Goal: Task Accomplishment & Management: Complete application form

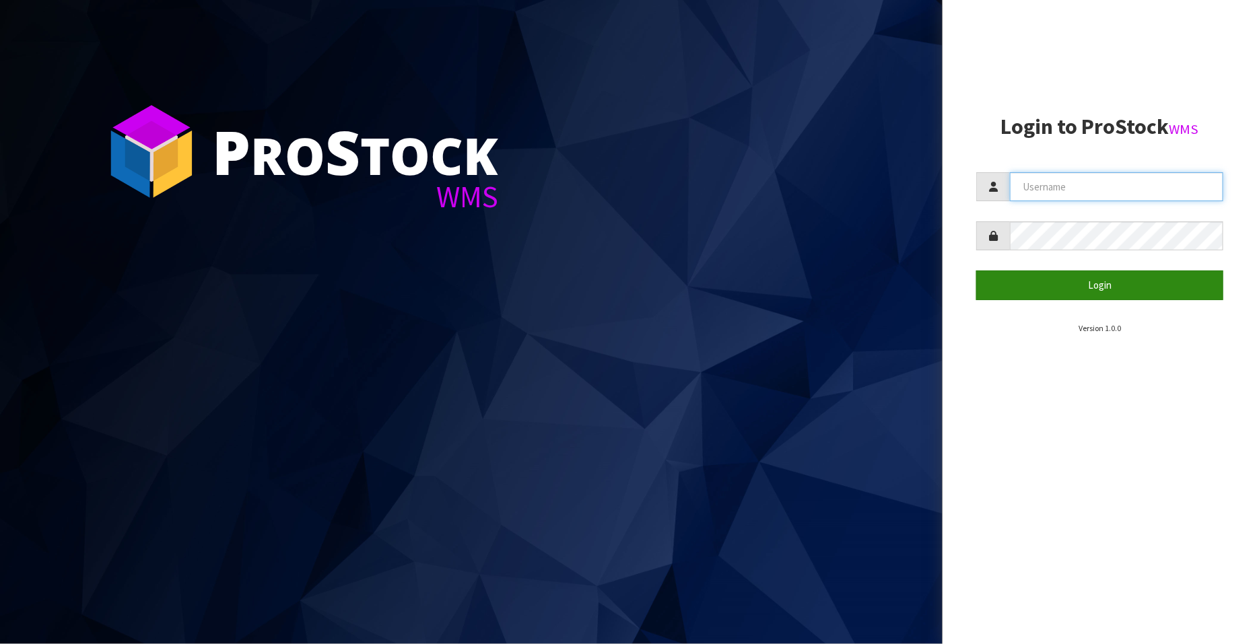
type input "FLOWAPAC"
click at [1092, 290] on button "Login" at bounding box center [1099, 285] width 247 height 29
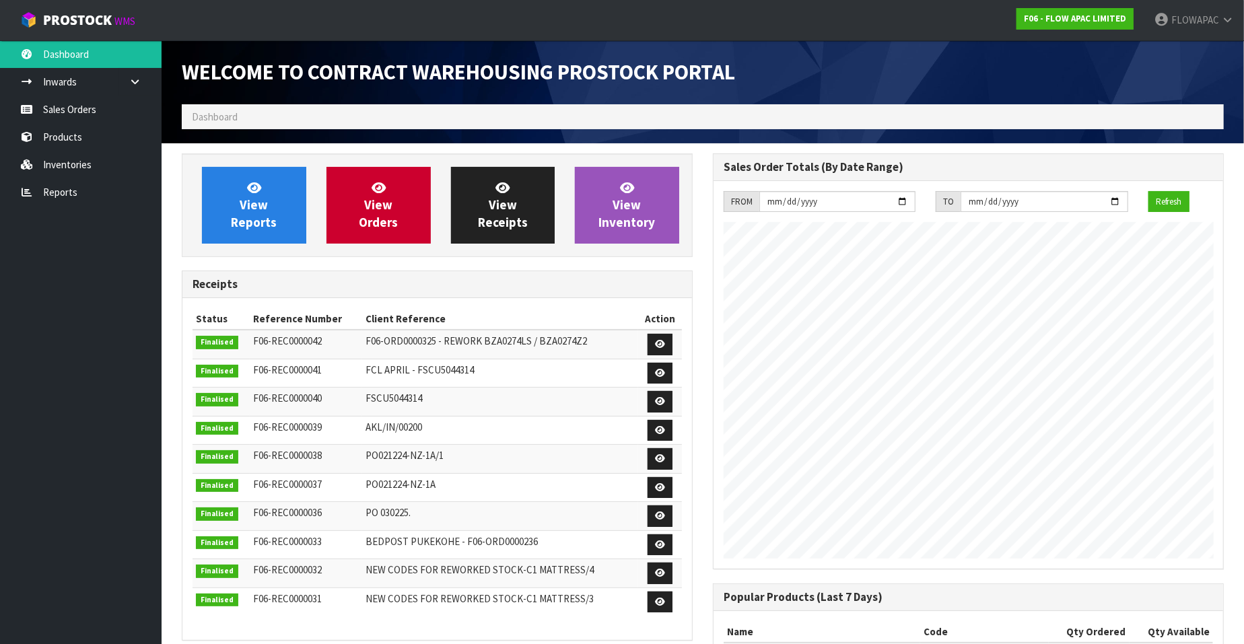
scroll to position [744, 531]
click at [98, 110] on link "Sales Orders" at bounding box center [81, 110] width 162 height 28
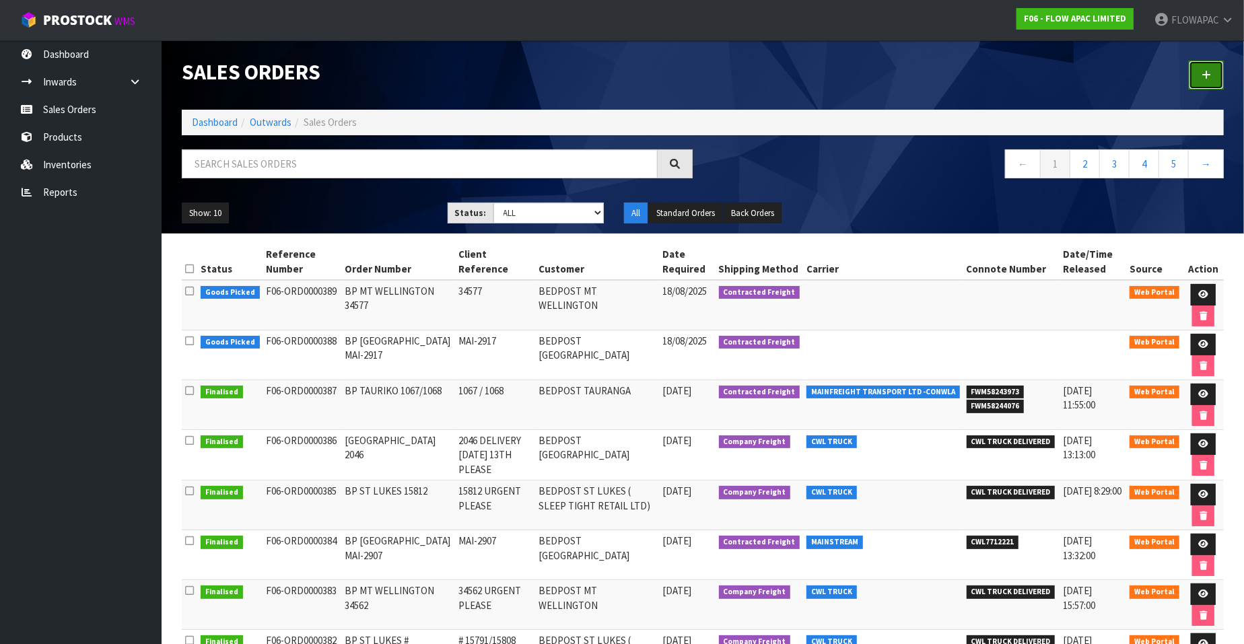
click at [1211, 75] on icon at bounding box center [1206, 75] width 9 height 10
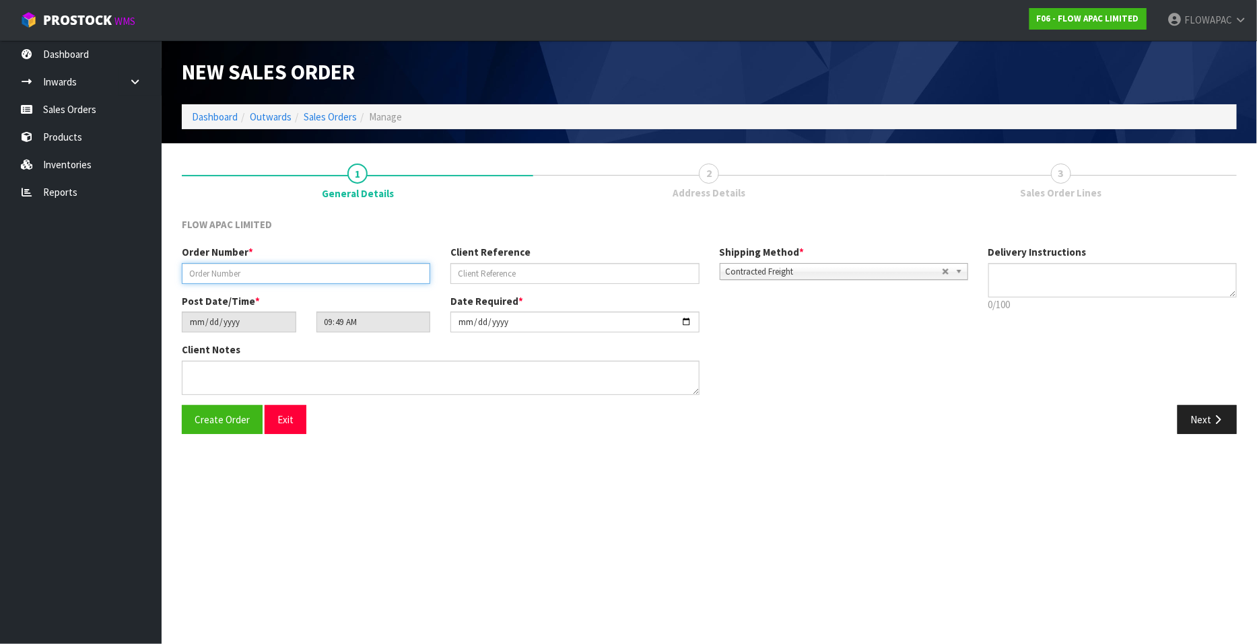
click at [310, 274] on input "text" at bounding box center [306, 273] width 248 height 21
paste input "# 15832 VENTER"
type input "BP ST LUKES # 15832 VENTER"
click at [489, 271] on input "text" at bounding box center [575, 273] width 248 height 21
paste input "# 15832 VENTER"
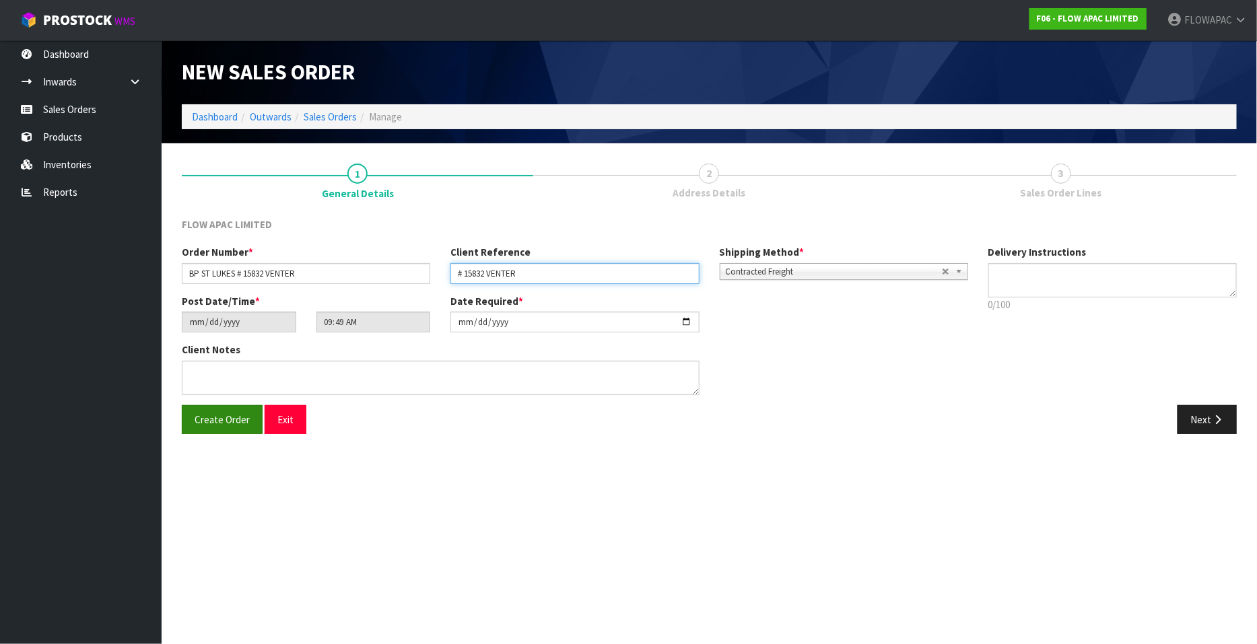
type input "# 15832 VENTER"
click at [222, 421] on span "Create Order" at bounding box center [222, 419] width 55 height 13
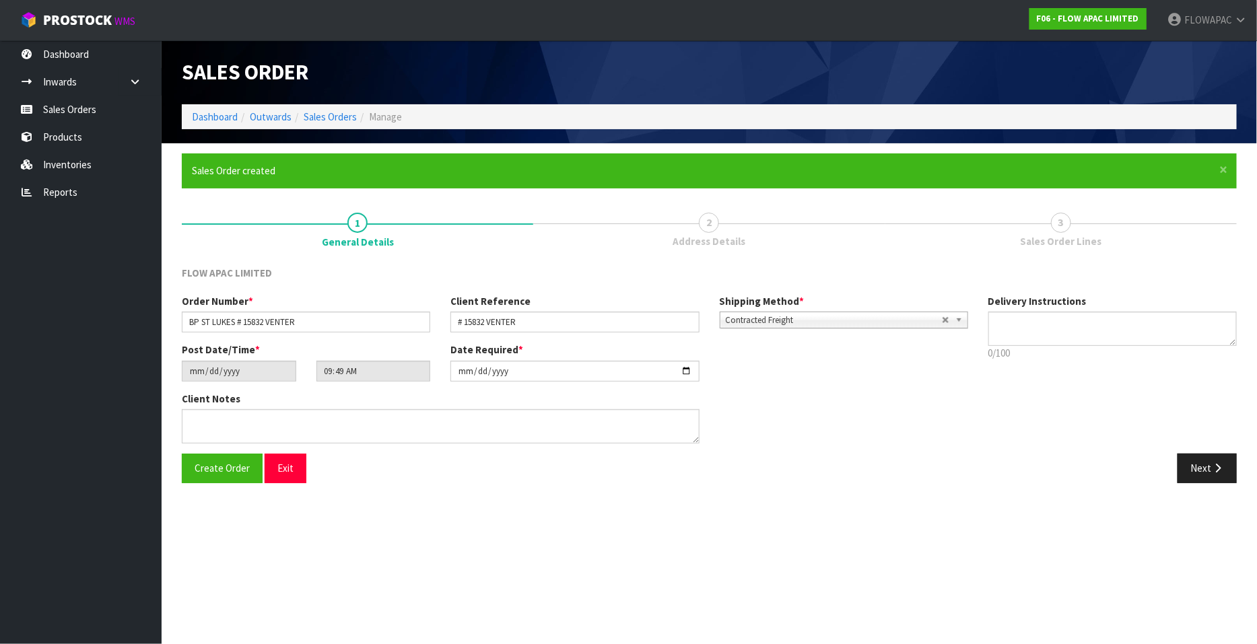
type input "11:49:00.000"
click at [1211, 465] on button "Next" at bounding box center [1207, 468] width 59 height 29
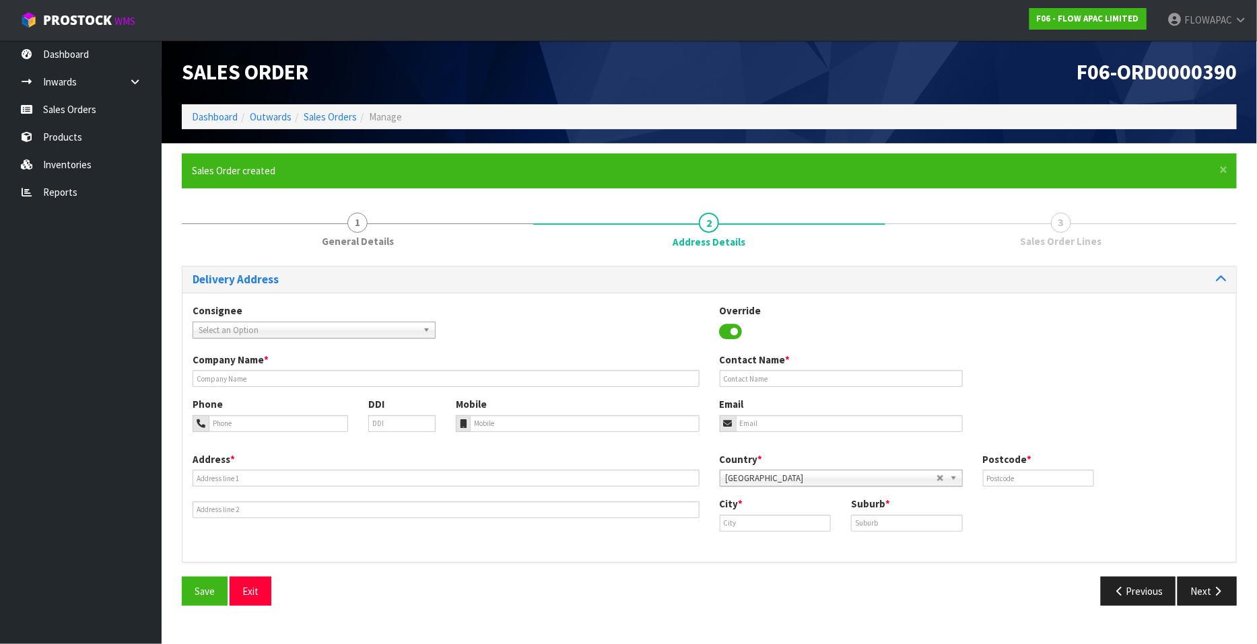
click at [310, 325] on span "Select an Option" at bounding box center [308, 331] width 219 height 16
type input "bedpost st"
click at [361, 372] on li "SLETIGRET - BEDPOST ST LUKES ( SLEEP TIGHT RETAIL LTD)" at bounding box center [314, 368] width 236 height 17
type input "BEDPOST ST LUKES ( SLEEP TIGHT RETAIL LTD)"
type input "[PERSON_NAME]"
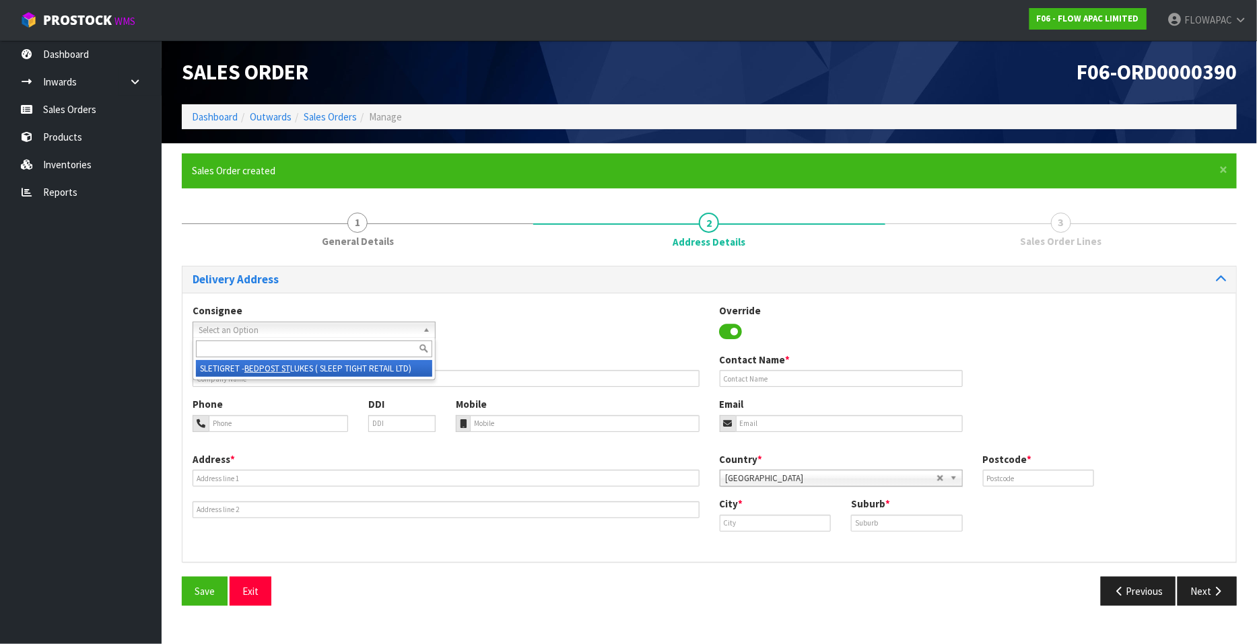
type input "[EMAIL_ADDRESS][DOMAIN_NAME]"
type input "SHOP [STREET_ADDRESS][PERSON_NAME]"
type input "1025"
type input "[GEOGRAPHIC_DATA]"
type input "ST LUKES"
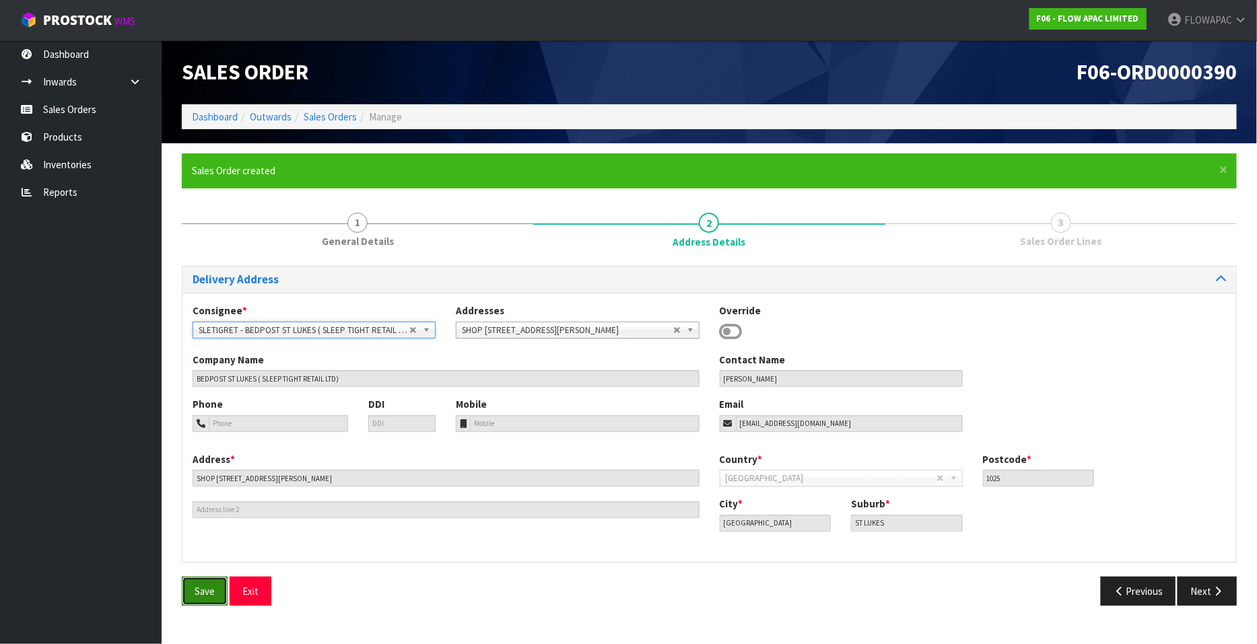
click at [204, 587] on span "Save" at bounding box center [205, 591] width 20 height 13
click at [1224, 593] on icon "button" at bounding box center [1217, 592] width 13 height 10
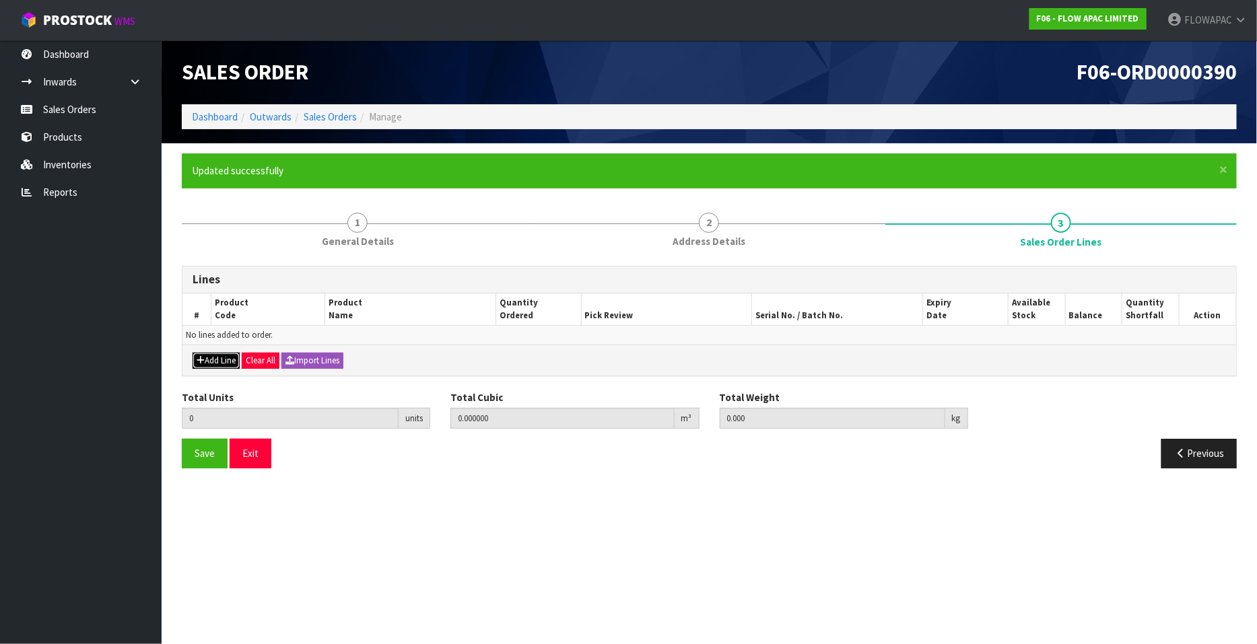
click at [219, 365] on button "Add Line" at bounding box center [216, 361] width 47 height 16
type input "0"
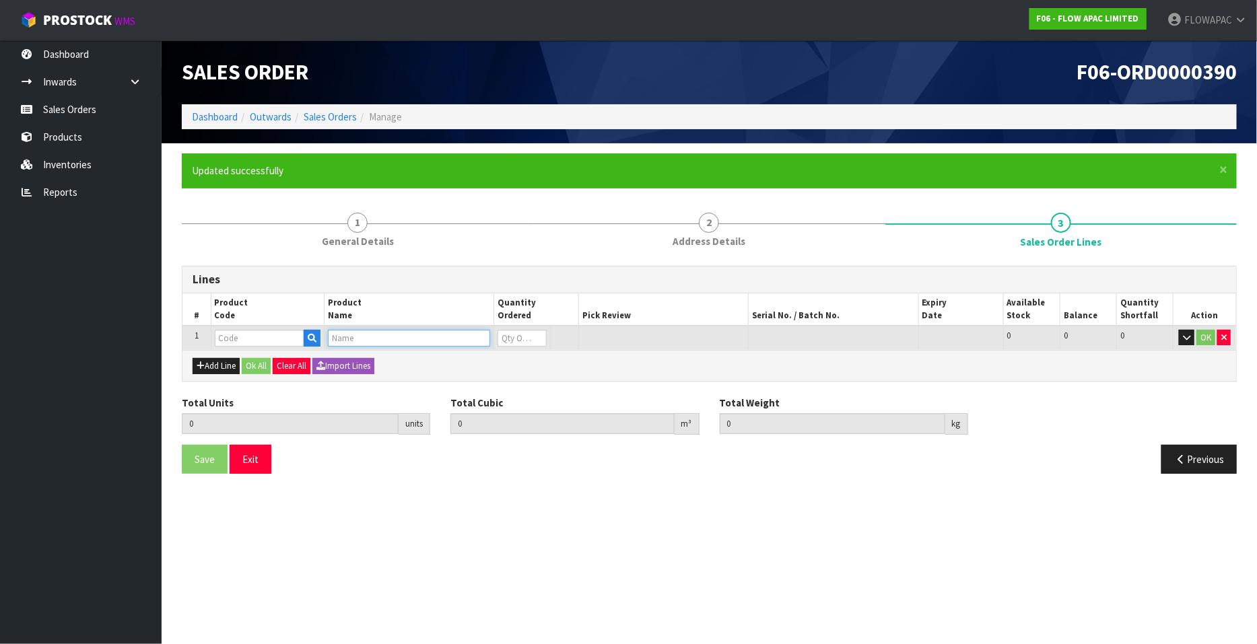
click at [353, 341] on input "text" at bounding box center [409, 338] width 162 height 17
type input "DRI-TEC PROTECTOR Q"
drag, startPoint x: 432, startPoint y: 358, endPoint x: 463, endPoint y: 356, distance: 30.4
click at [432, 358] on strong "DRI-TEC PROTECTOR Q" at bounding box center [395, 360] width 106 height 13
type input "DRI-TEC PROTECTOR QUEEN"
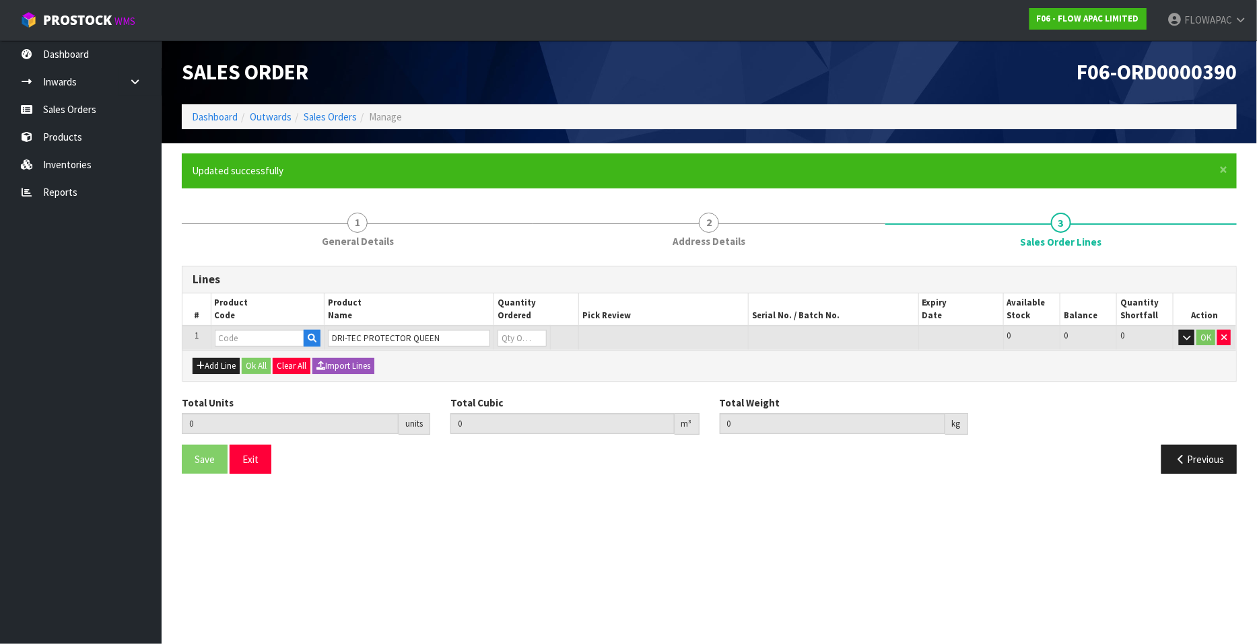
type input "0.000000"
type input "0.000"
type input "BZM03AWZ5"
type input "0"
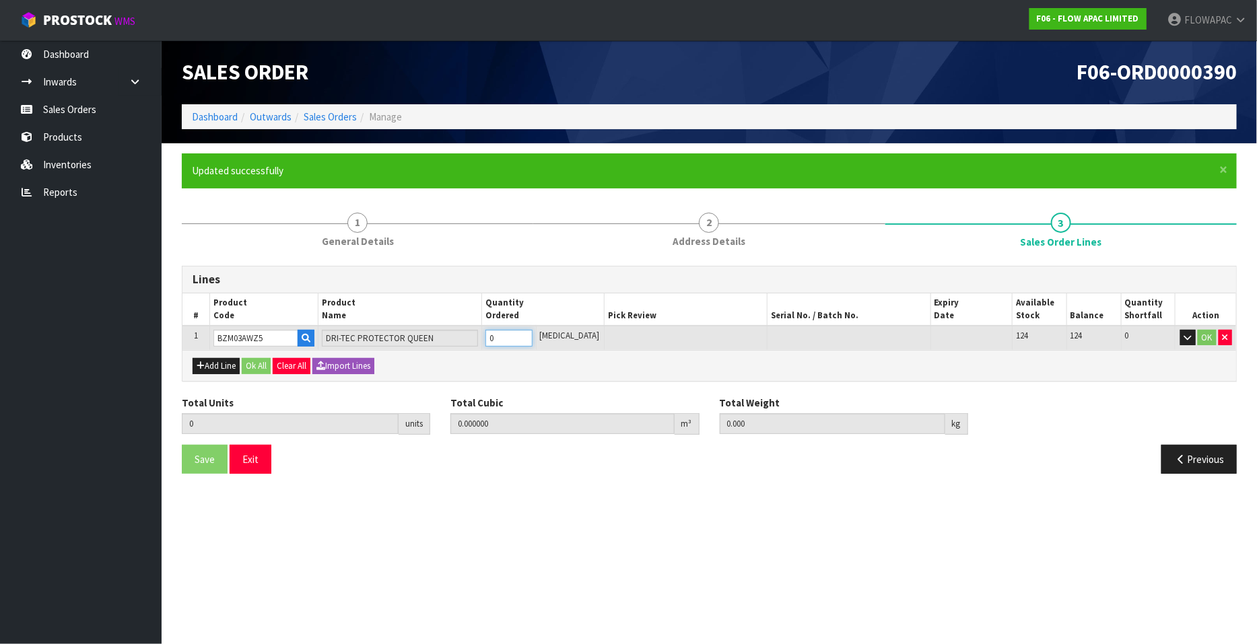
type input "1"
type input "0.01221"
type input "1.55"
type input "1"
click at [533, 336] on input "1" at bounding box center [509, 338] width 47 height 17
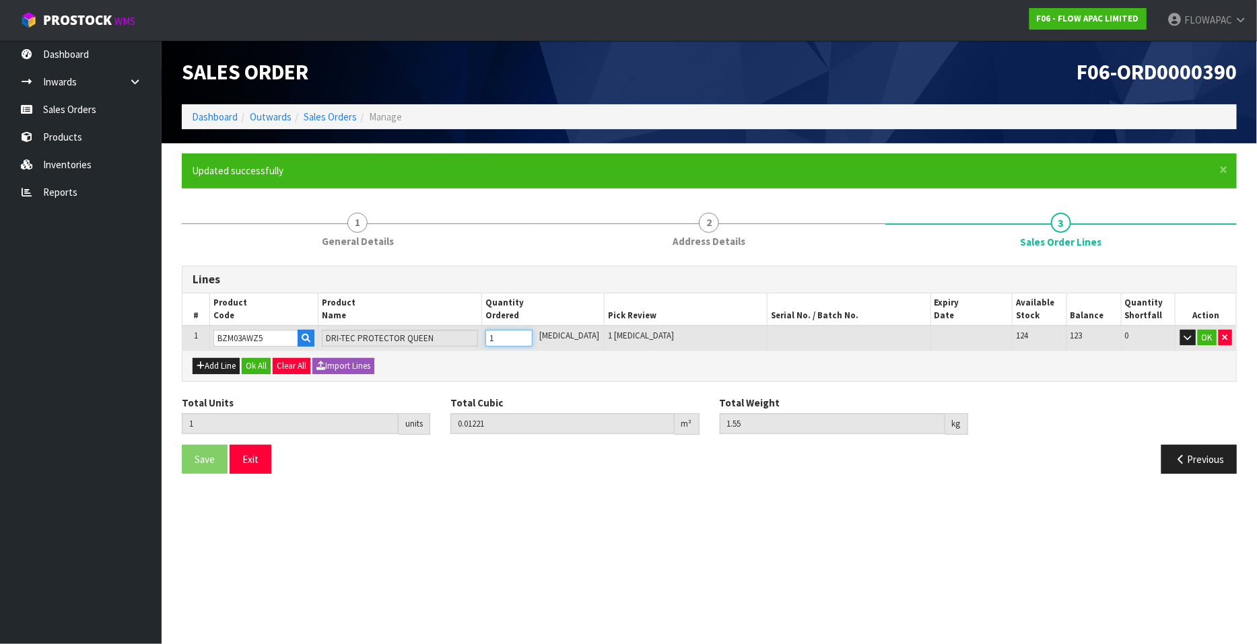
type input "2"
type input "0.02442"
type input "3.1"
type input "2"
click at [533, 336] on input "2" at bounding box center [509, 338] width 47 height 17
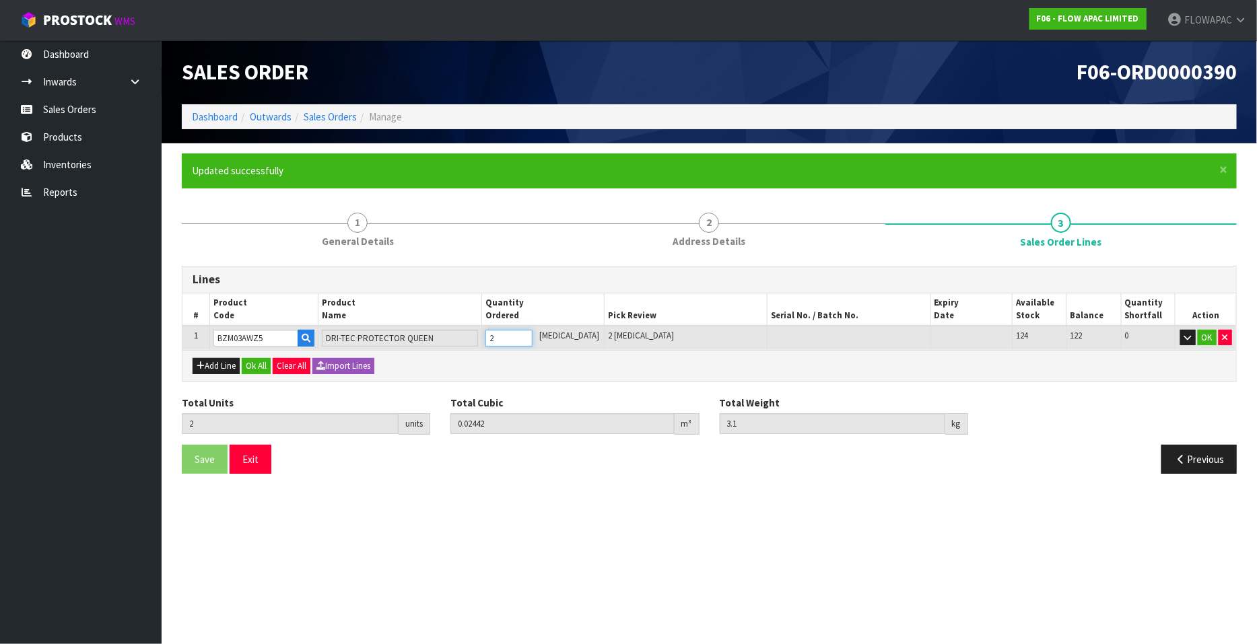
type input "3"
type input "0.03663"
type input "4.65"
type input "3"
click at [533, 336] on input "3" at bounding box center [509, 338] width 47 height 17
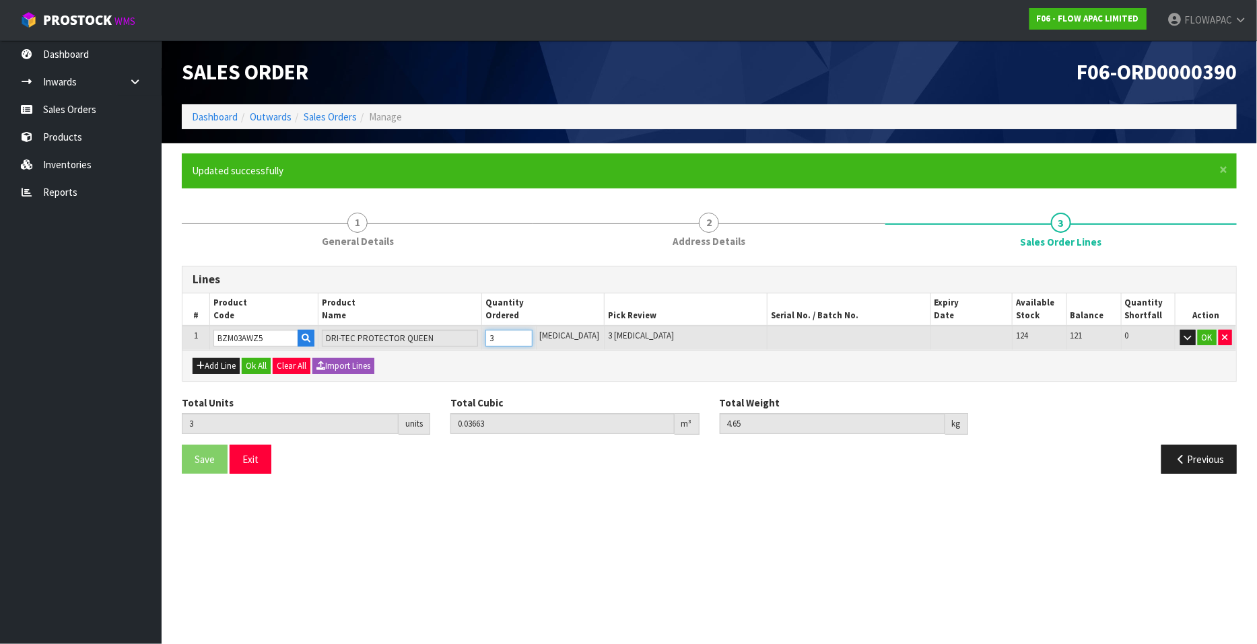
type input "4"
type input "0.053504"
type input "7.05"
type input "4"
click at [533, 336] on input "4" at bounding box center [509, 338] width 47 height 17
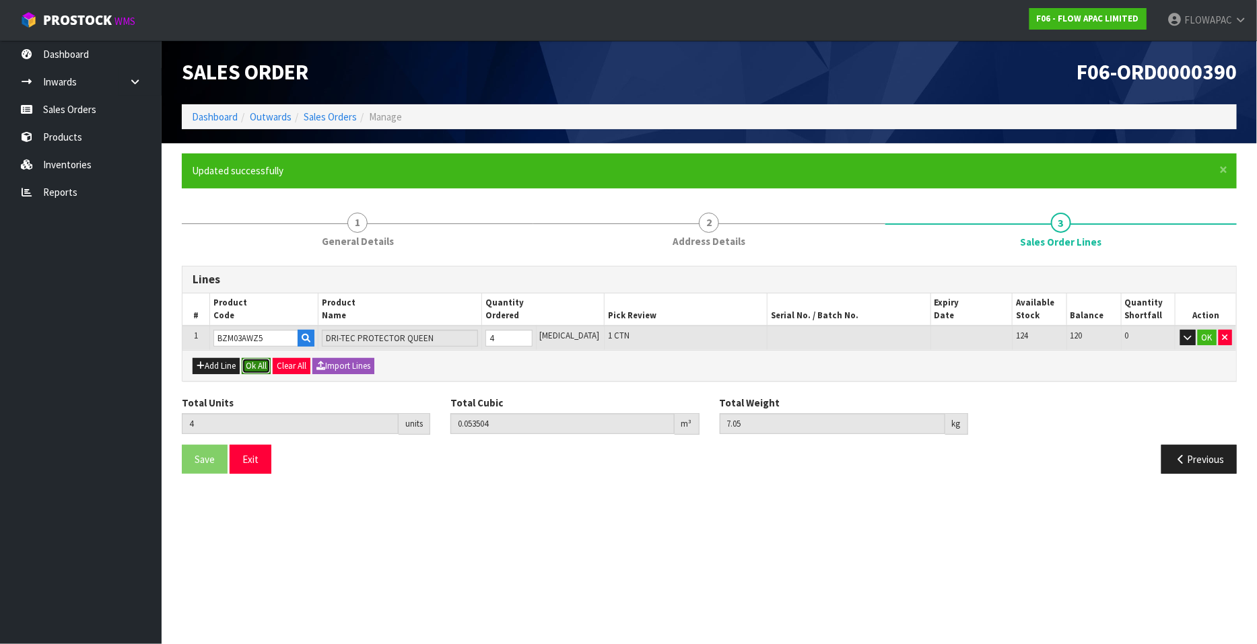
click at [258, 365] on button "Ok All" at bounding box center [256, 366] width 29 height 16
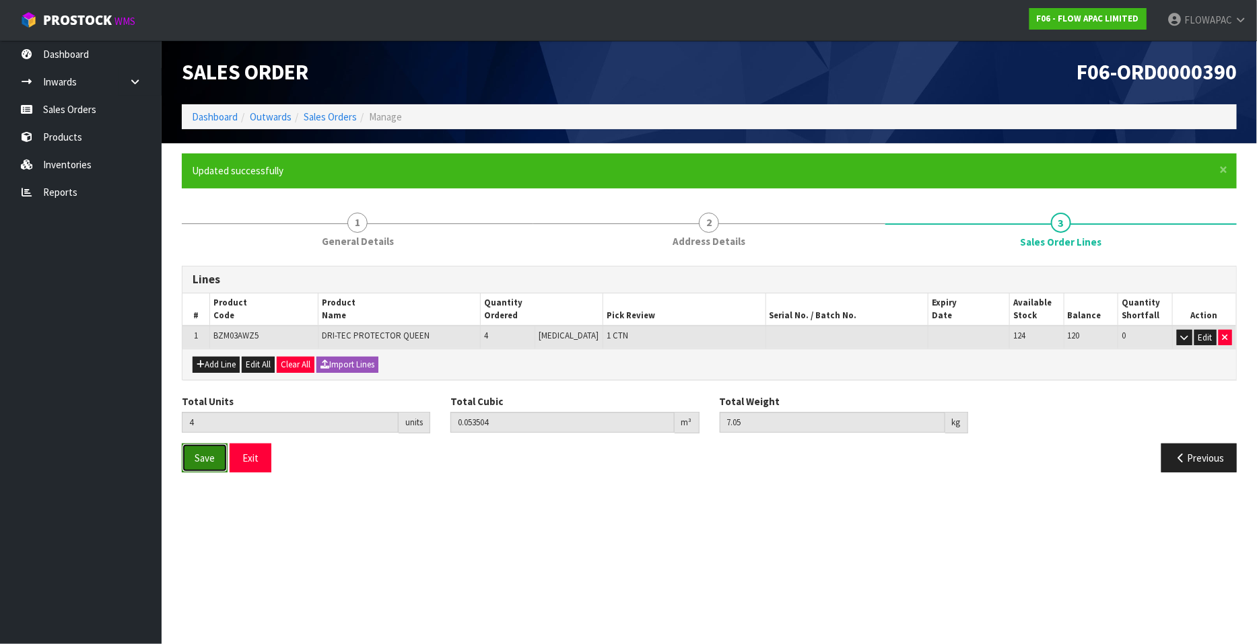
click at [201, 459] on span "Save" at bounding box center [205, 458] width 20 height 13
click at [255, 463] on button "Exit" at bounding box center [251, 458] width 42 height 29
